Goal: Navigation & Orientation: Find specific page/section

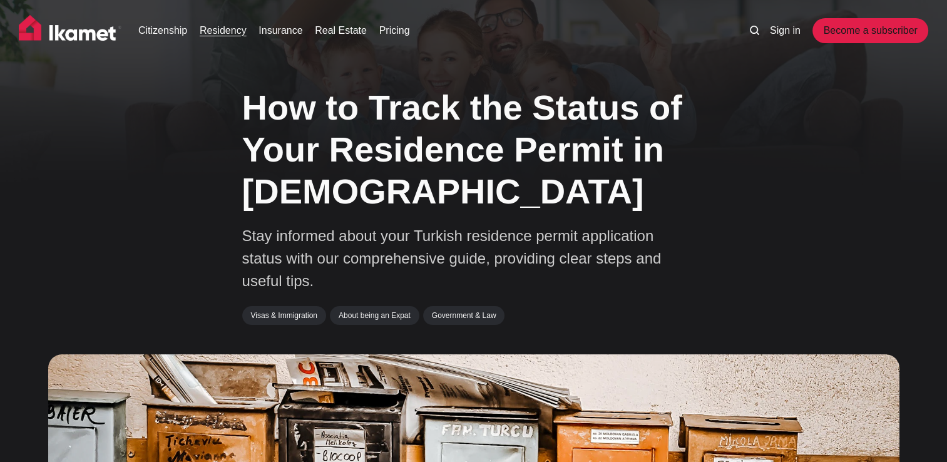
click at [230, 33] on link "Residency" at bounding box center [223, 30] width 47 height 15
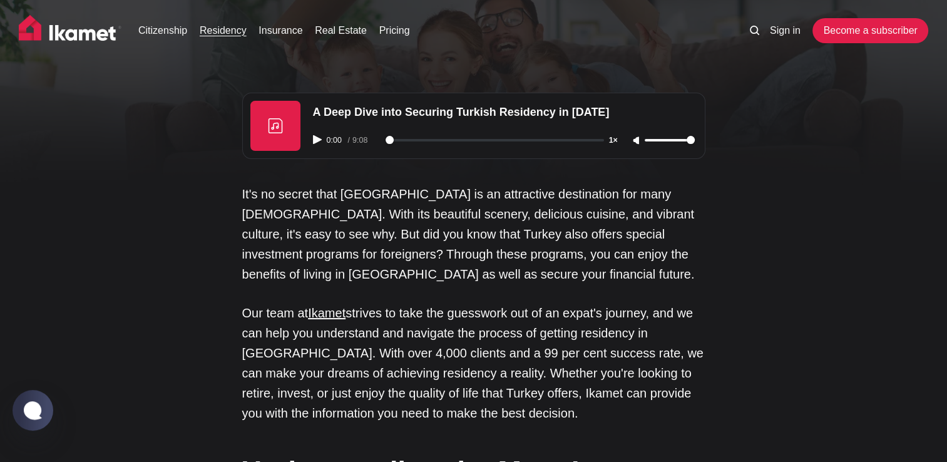
click at [90, 41] on img at bounding box center [70, 30] width 103 height 31
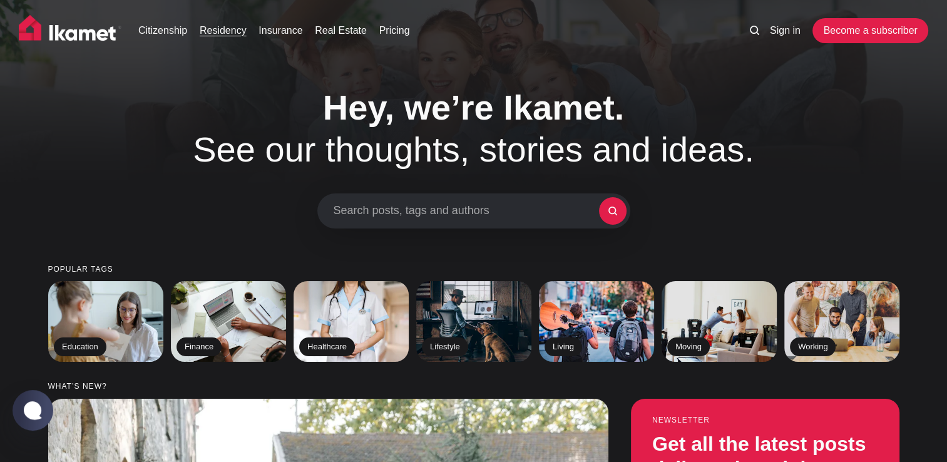
click at [234, 31] on link "Residency" at bounding box center [223, 30] width 47 height 15
